Goal: Task Accomplishment & Management: Use online tool/utility

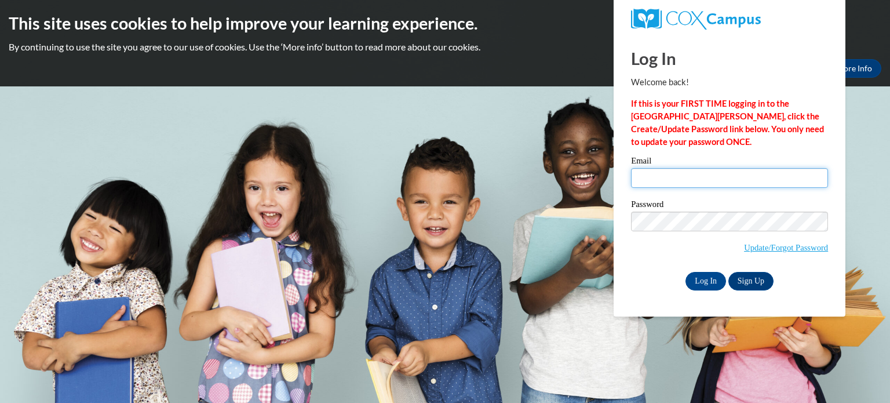
click at [707, 176] on input "Email" at bounding box center [729, 178] width 197 height 20
type input "[EMAIL_ADDRESS][DOMAIN_NAME]"
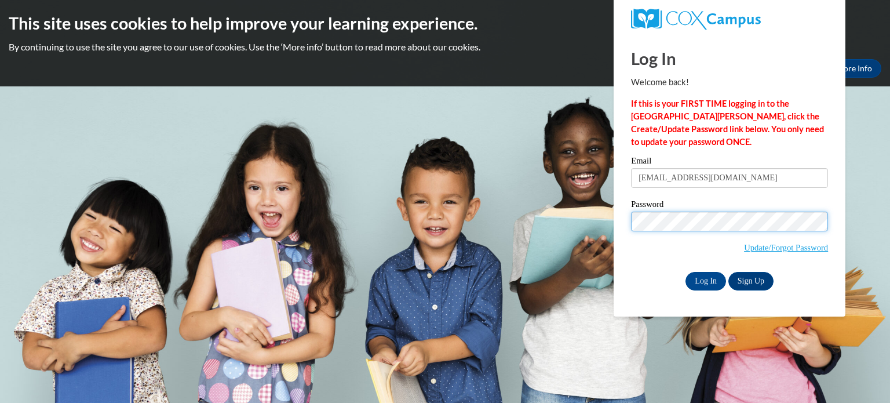
click at [685, 272] on input "Log In" at bounding box center [705, 281] width 41 height 19
click at [704, 278] on input "Log In" at bounding box center [705, 281] width 41 height 19
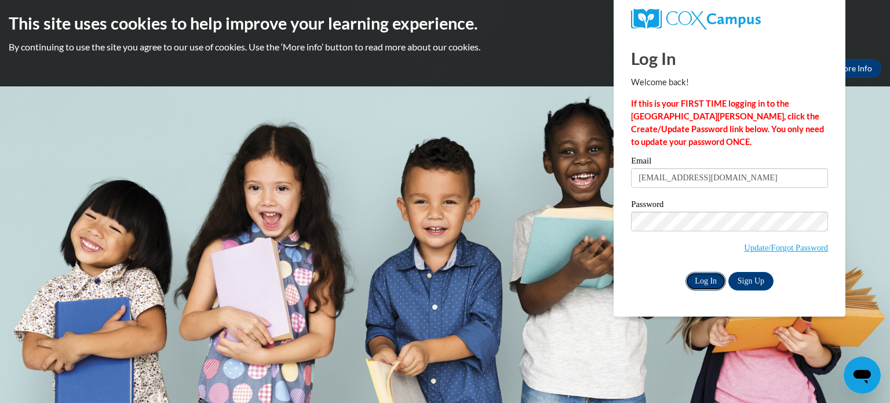
click at [704, 278] on input "Log In" at bounding box center [705, 281] width 41 height 19
click at [685, 272] on input "Log In" at bounding box center [705, 281] width 41 height 19
click at [705, 283] on input "Log In" at bounding box center [705, 281] width 41 height 19
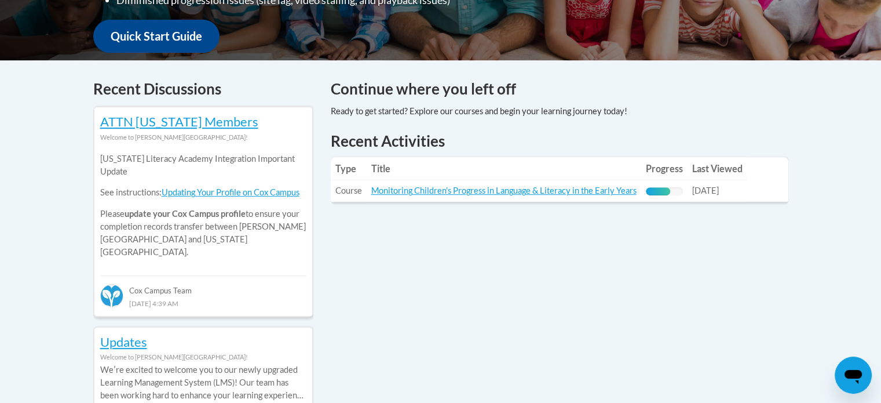
scroll to position [456, 0]
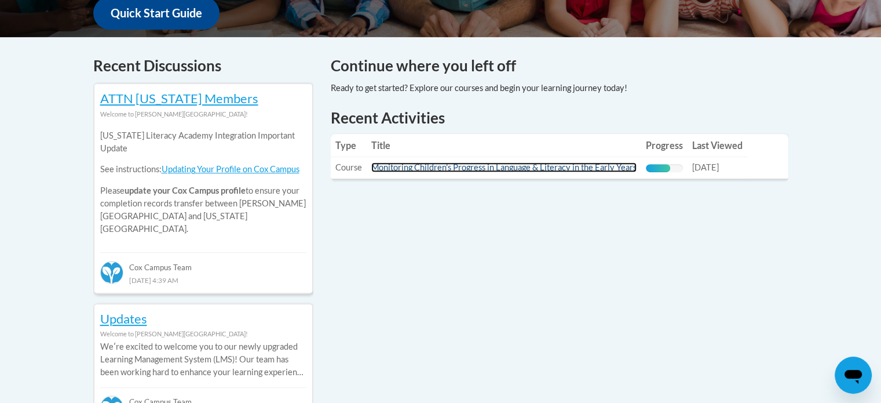
click at [488, 167] on link "Monitoring Children's Progress in Language & Literacy in the Early Years" at bounding box center [503, 167] width 265 height 10
